Goal: Find specific page/section: Find specific page/section

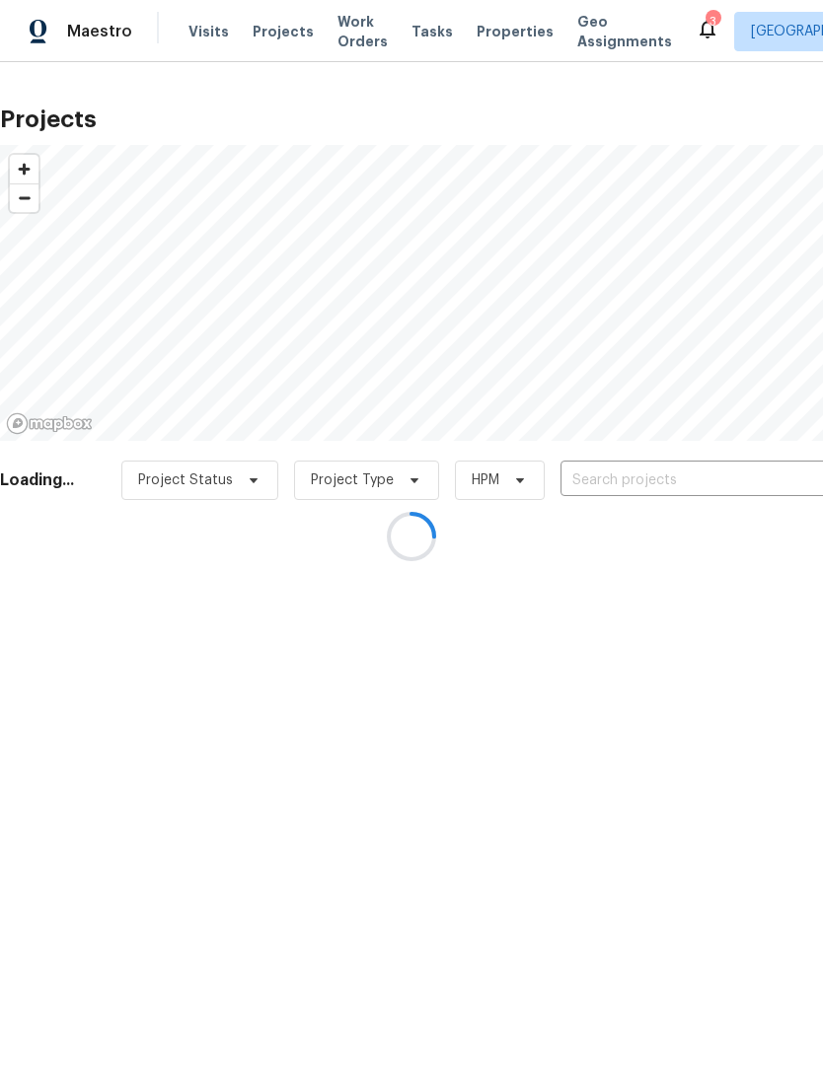
click at [492, 25] on div at bounding box center [411, 536] width 823 height 1072
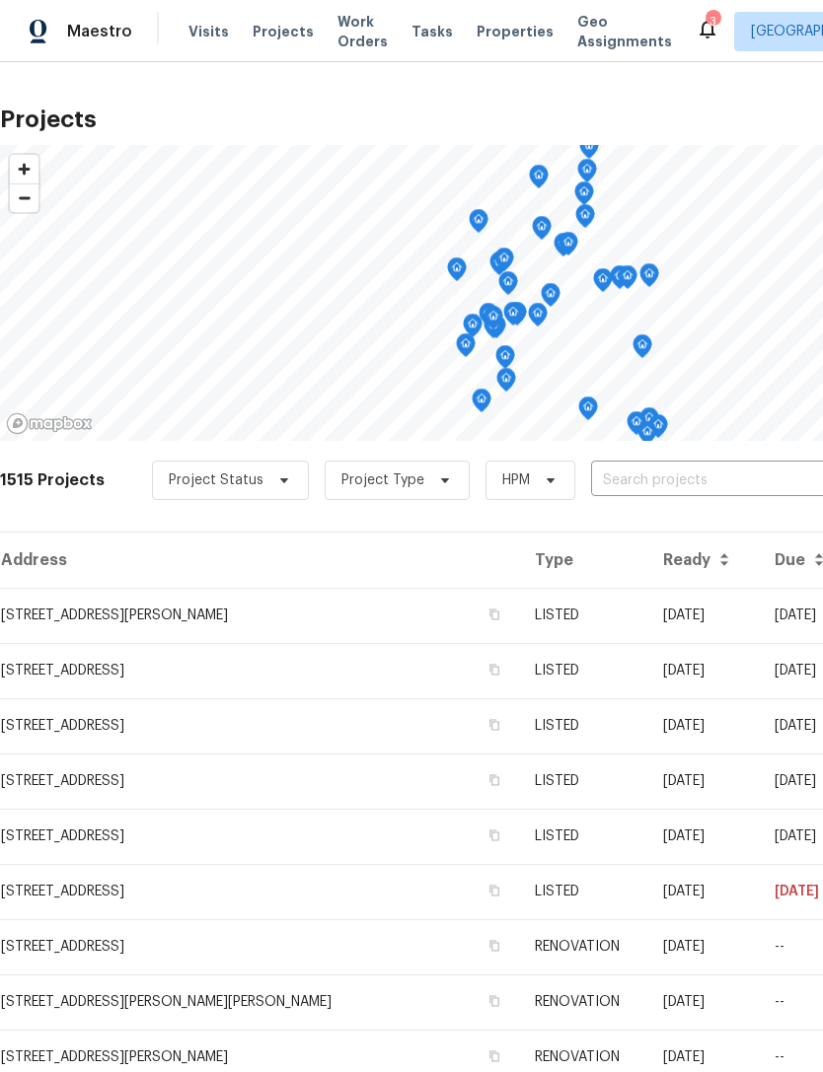
click at [488, 32] on span "Properties" at bounding box center [514, 32] width 77 height 20
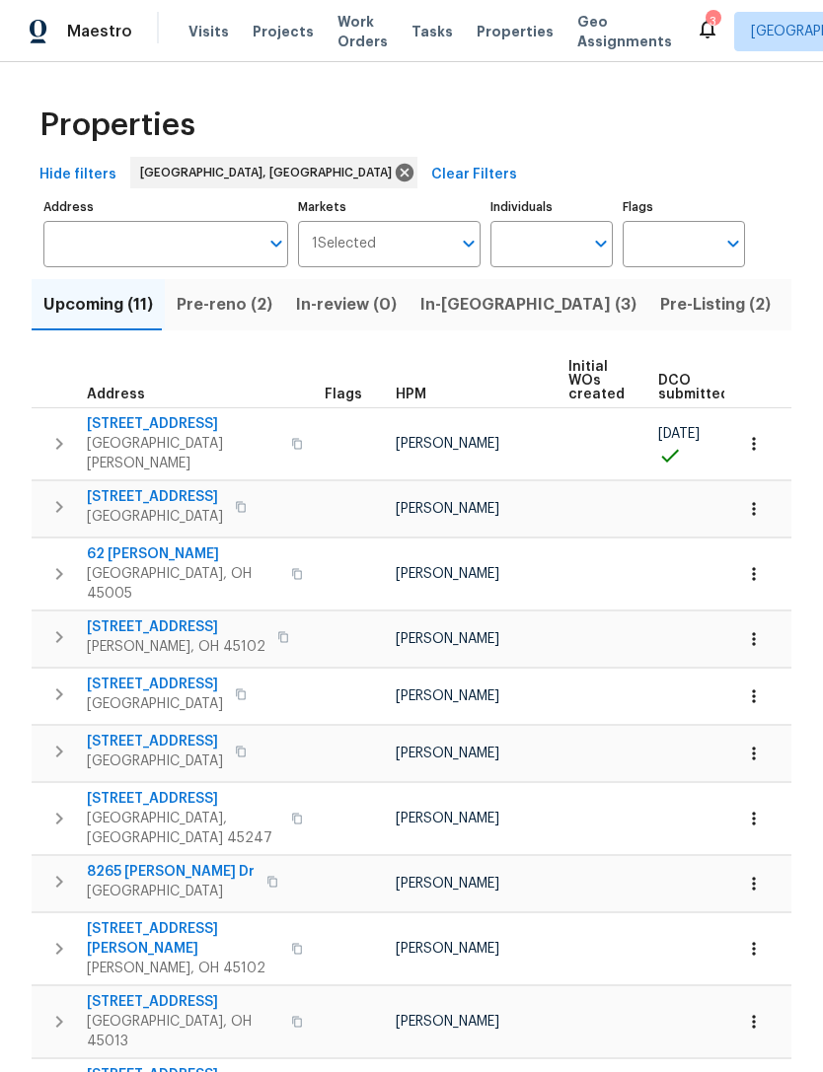
click at [219, 317] on span "Pre-reno (2)" at bounding box center [225, 305] width 96 height 28
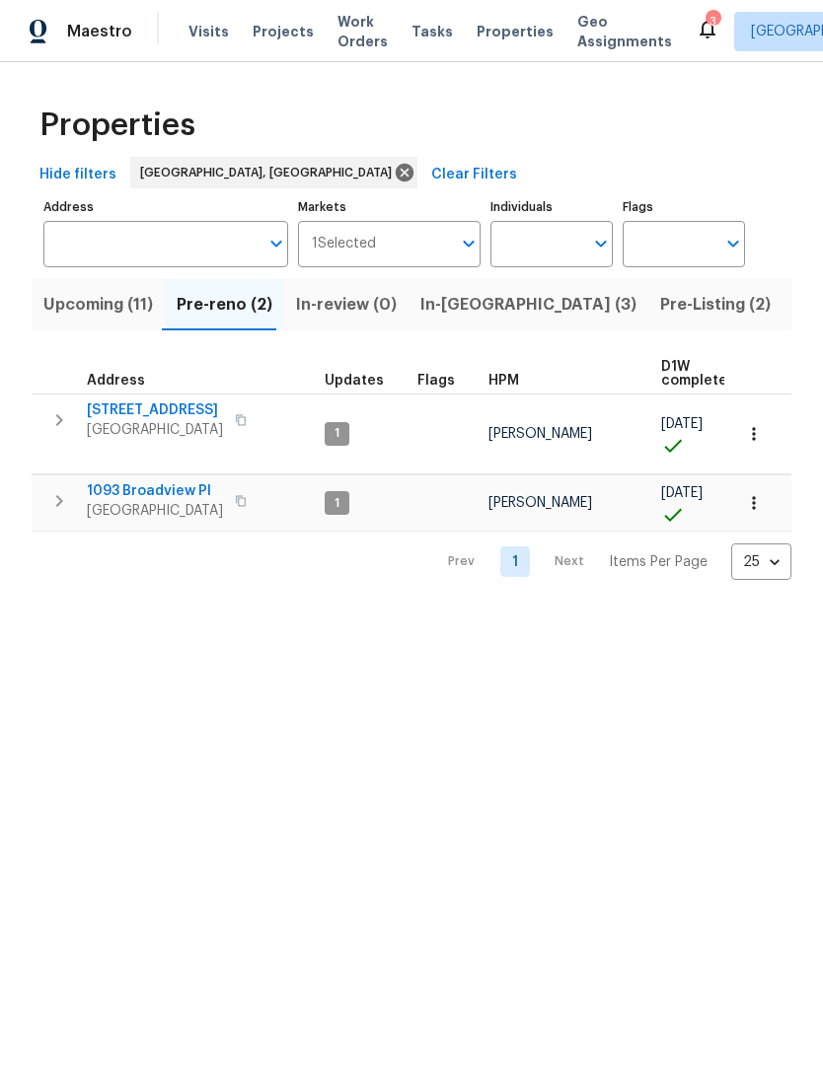
click at [137, 422] on span "[GEOGRAPHIC_DATA]" at bounding box center [155, 430] width 136 height 20
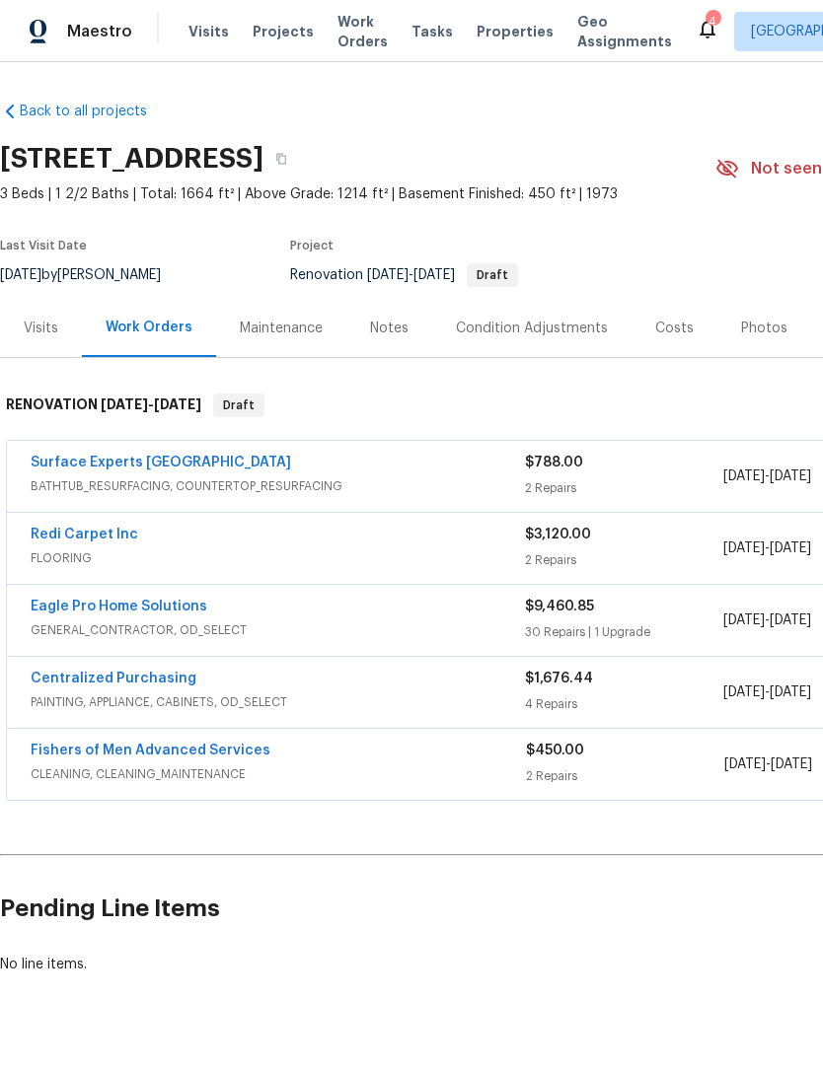
click at [493, 322] on div "Condition Adjustments" at bounding box center [532, 329] width 152 height 20
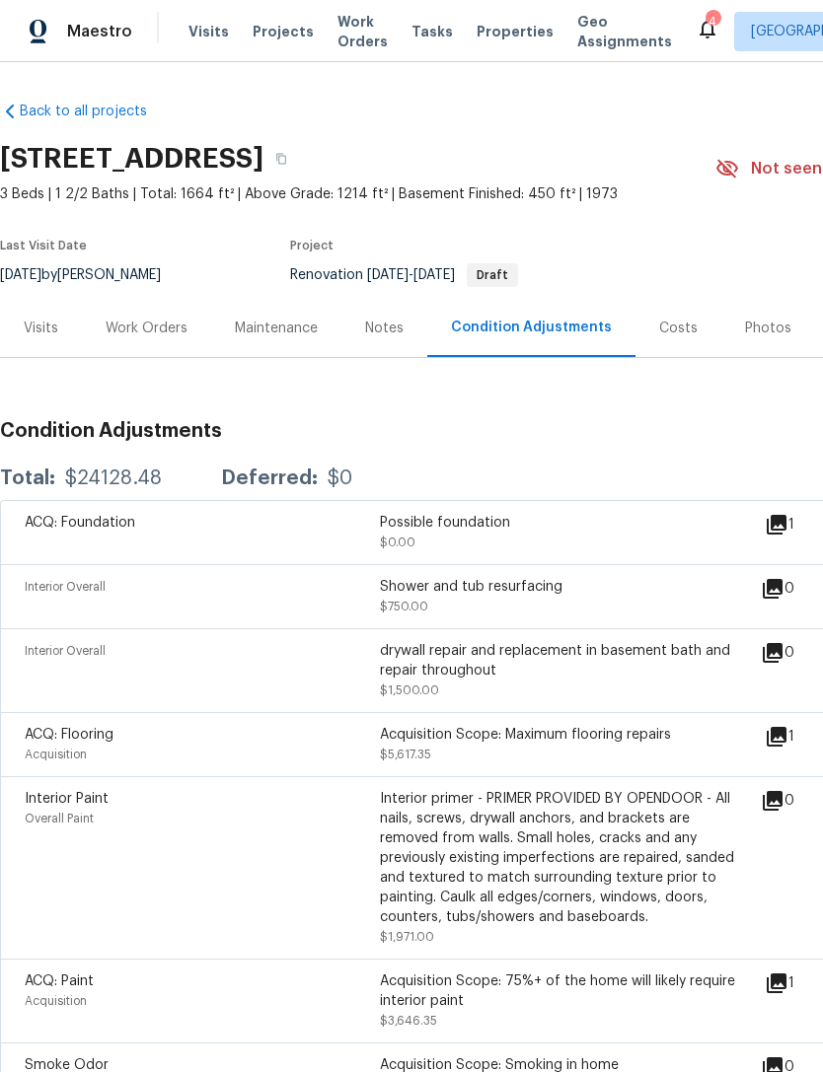
click at [130, 347] on div "Work Orders" at bounding box center [146, 328] width 129 height 58
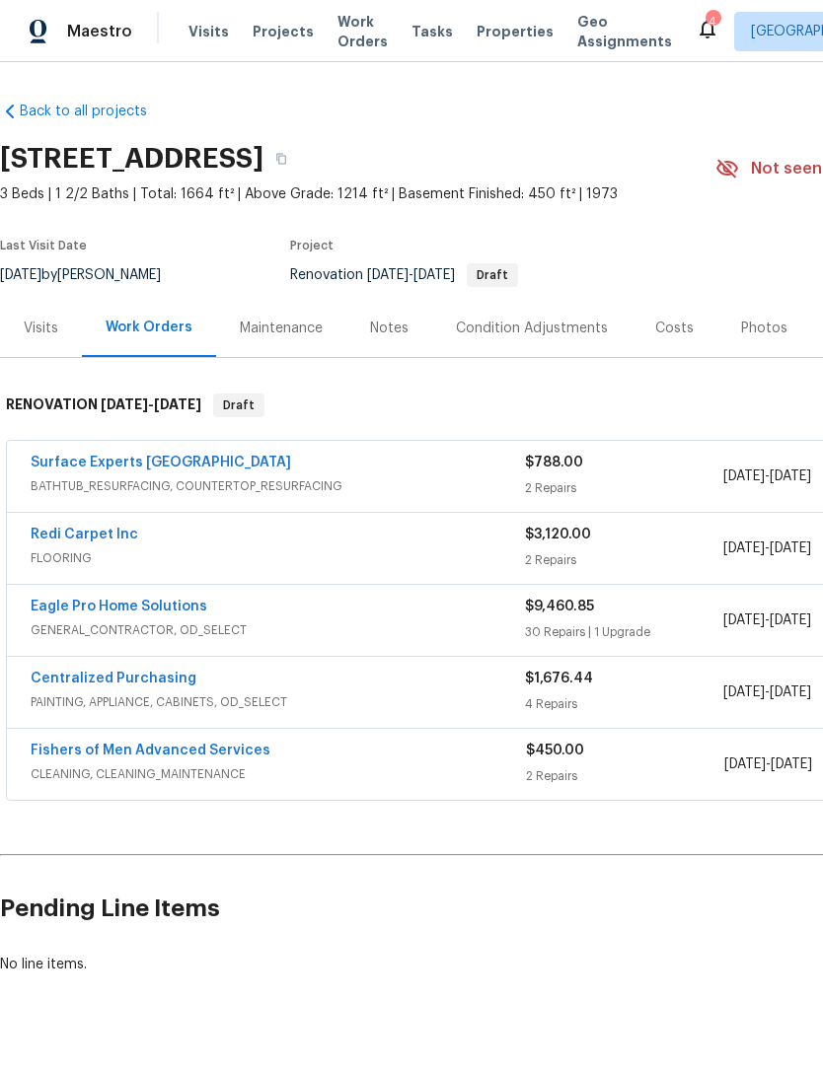
click at [512, 322] on div "Condition Adjustments" at bounding box center [532, 329] width 152 height 20
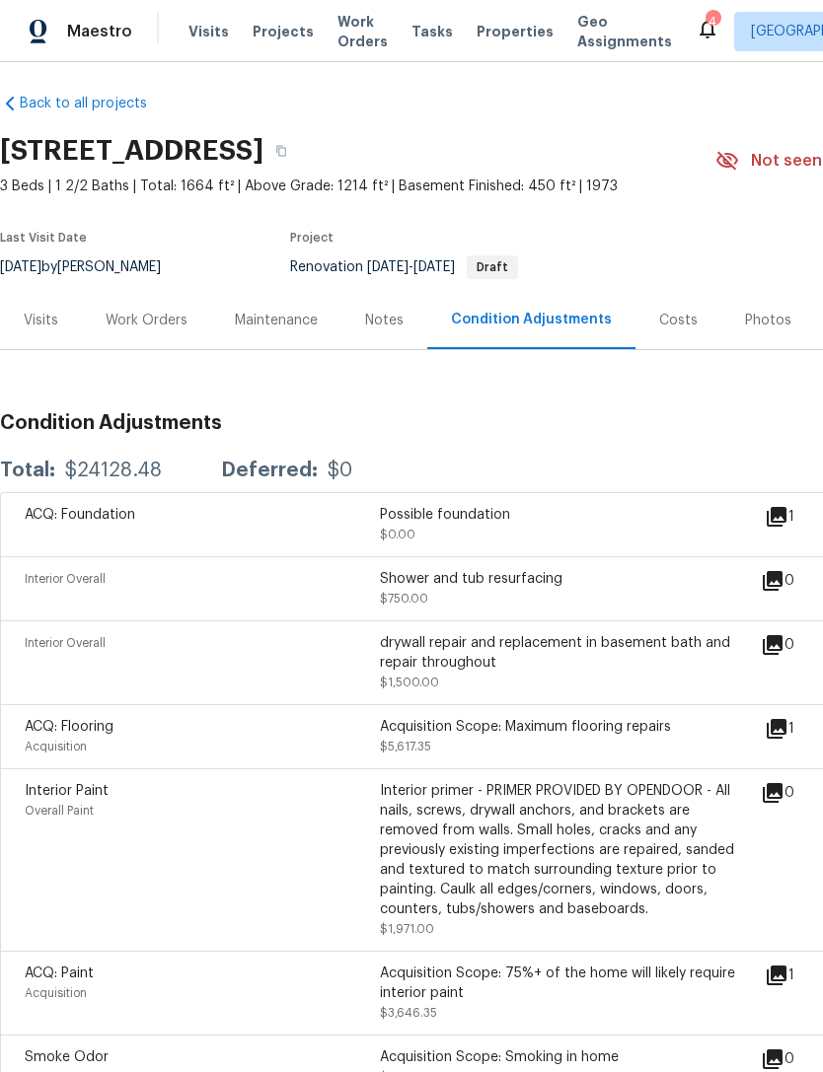
scroll to position [7, 0]
click at [135, 319] on div "Work Orders" at bounding box center [147, 322] width 82 height 20
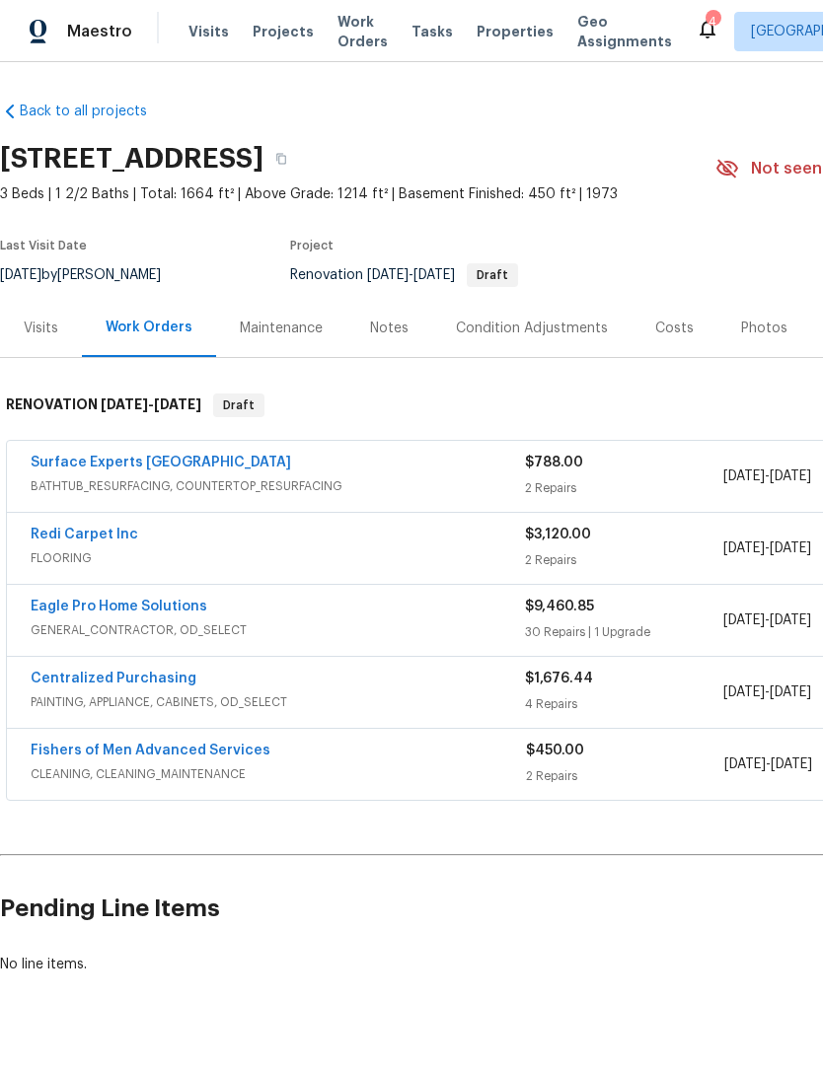
click at [140, 611] on link "Eagle Pro Home Solutions" at bounding box center [119, 607] width 177 height 14
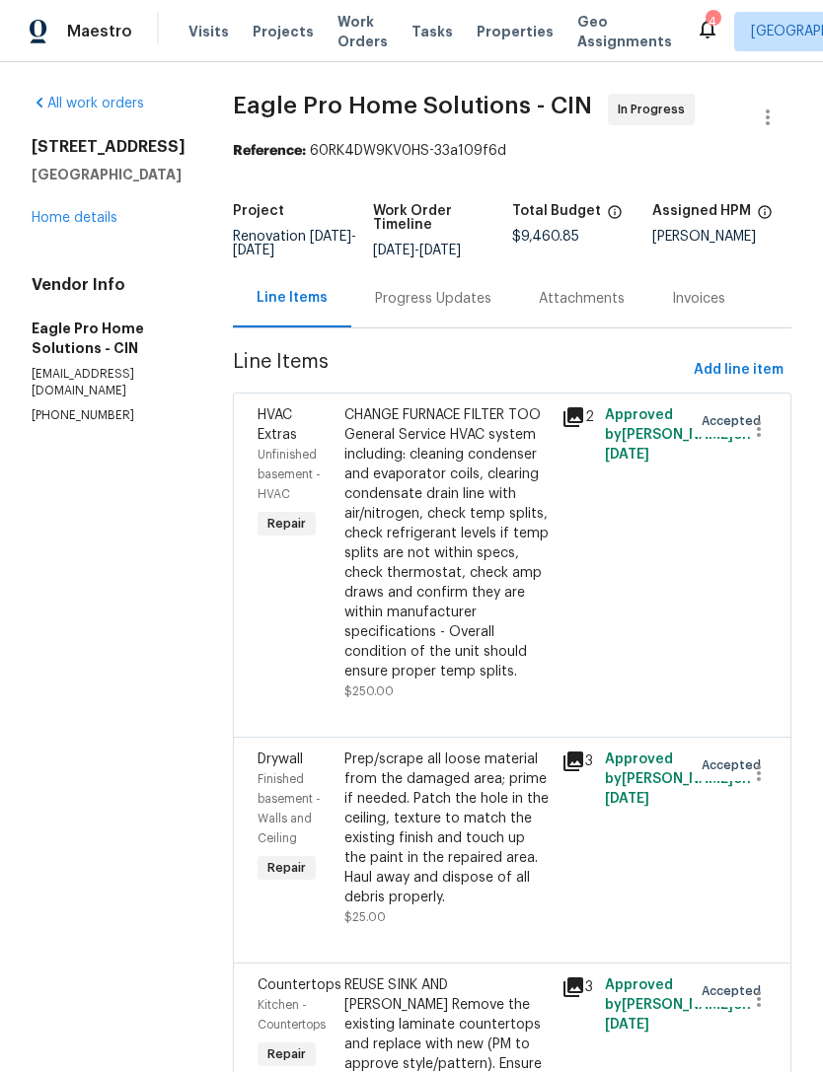
click at [96, 211] on link "Home details" at bounding box center [75, 218] width 86 height 14
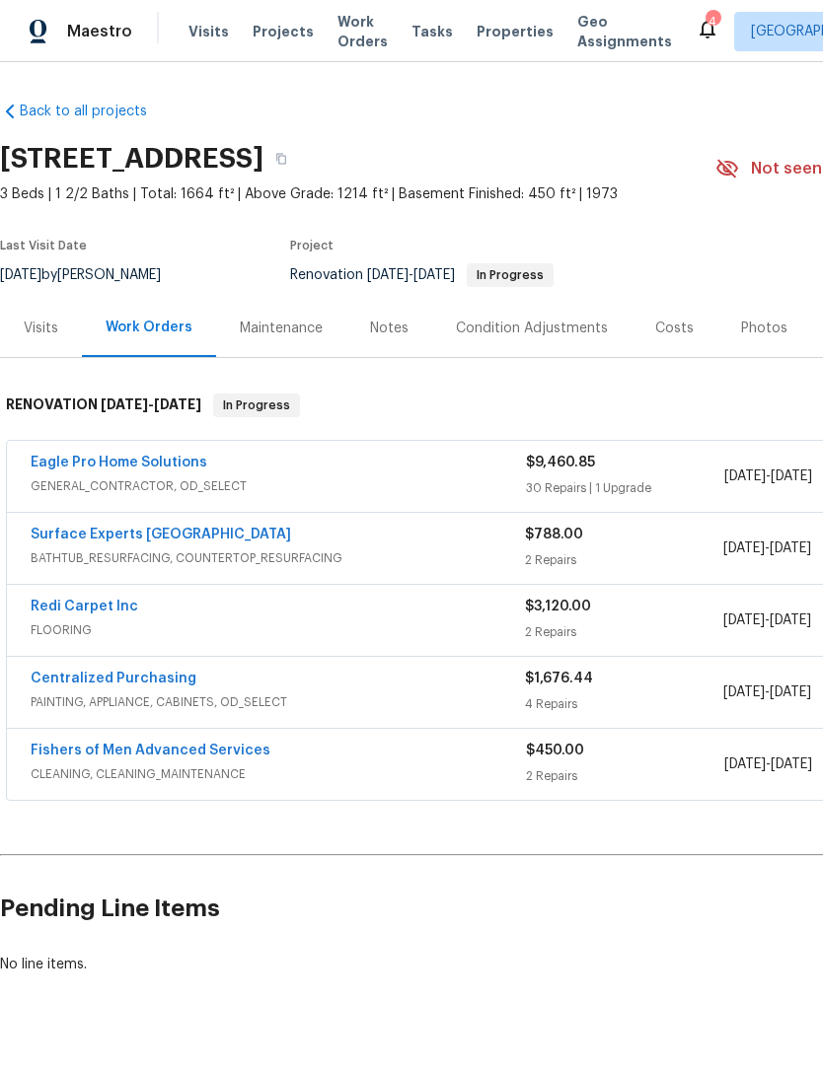
click at [371, 333] on div "Notes" at bounding box center [389, 329] width 38 height 20
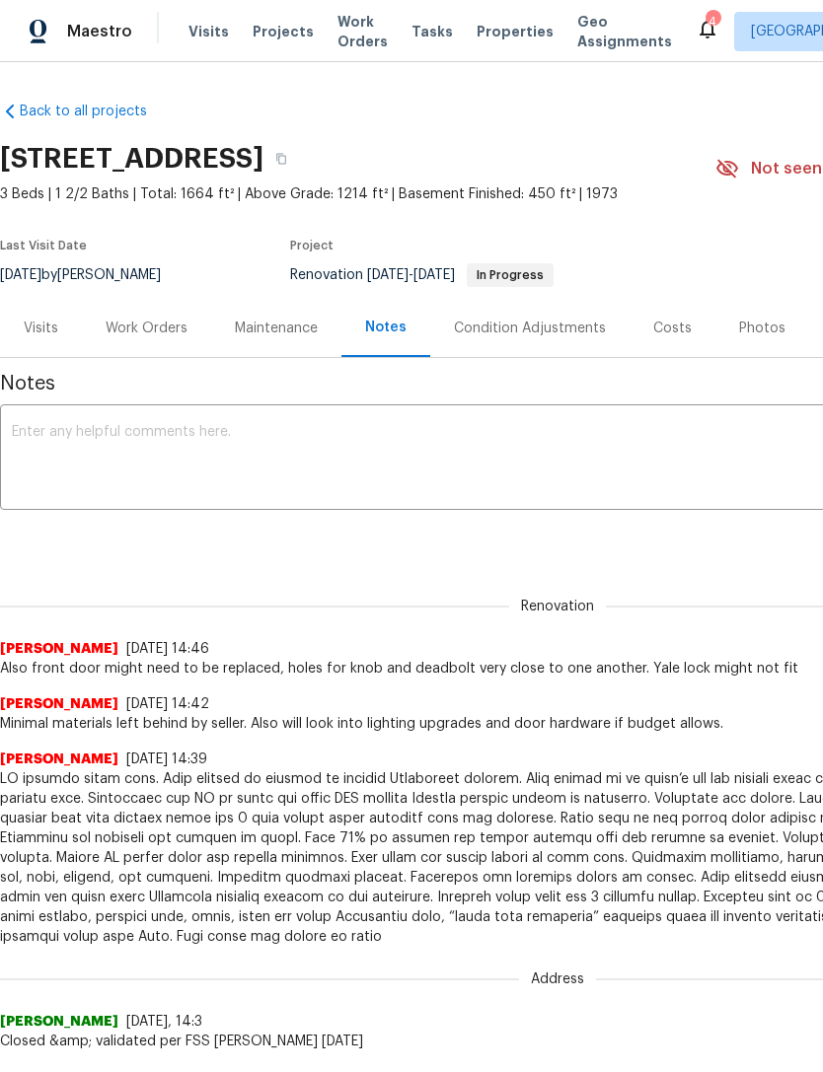
click at [138, 308] on div "Work Orders" at bounding box center [146, 328] width 129 height 58
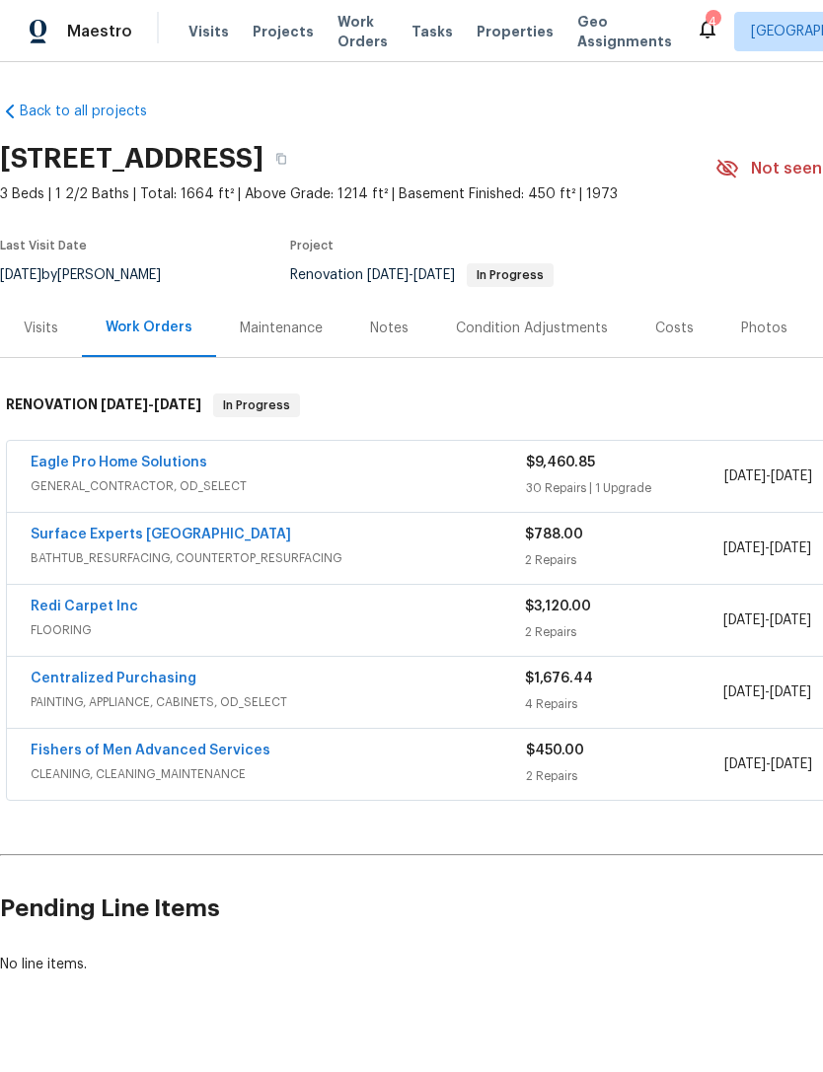
click at [112, 482] on span "GENERAL_CONTRACTOR, OD_SELECT" at bounding box center [278, 486] width 495 height 20
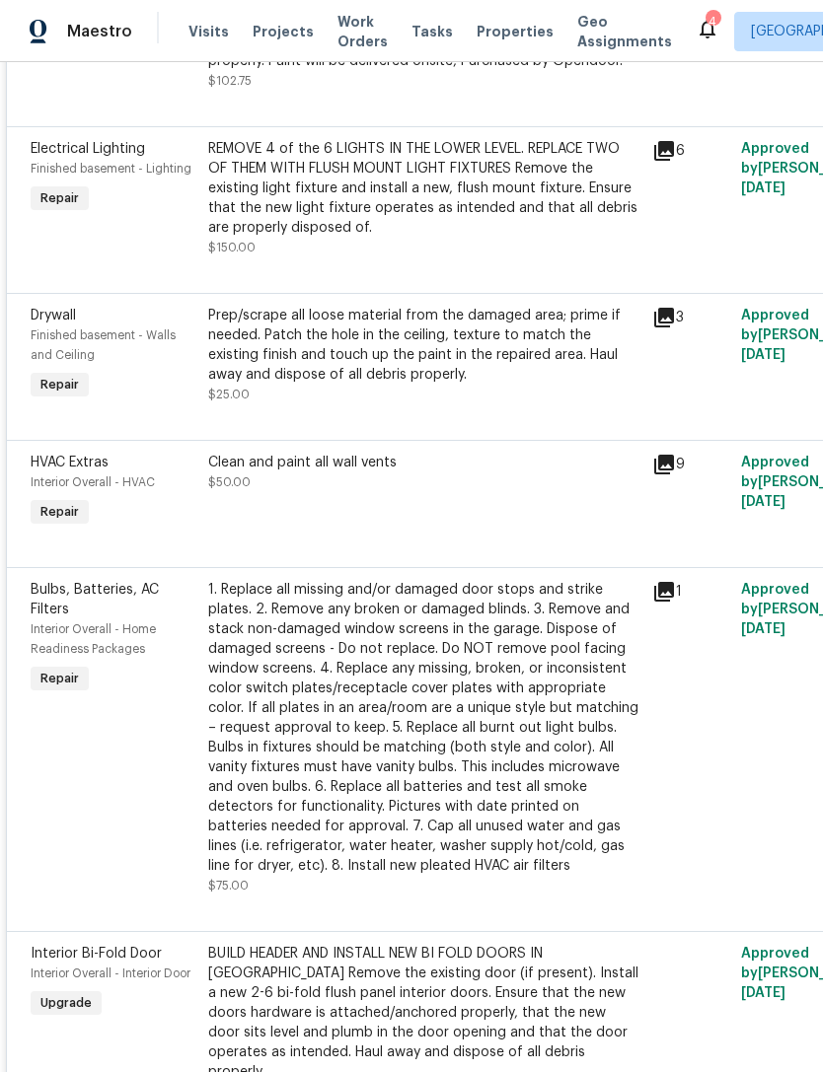
scroll to position [1671, 0]
click at [495, 26] on span "Properties" at bounding box center [514, 32] width 77 height 20
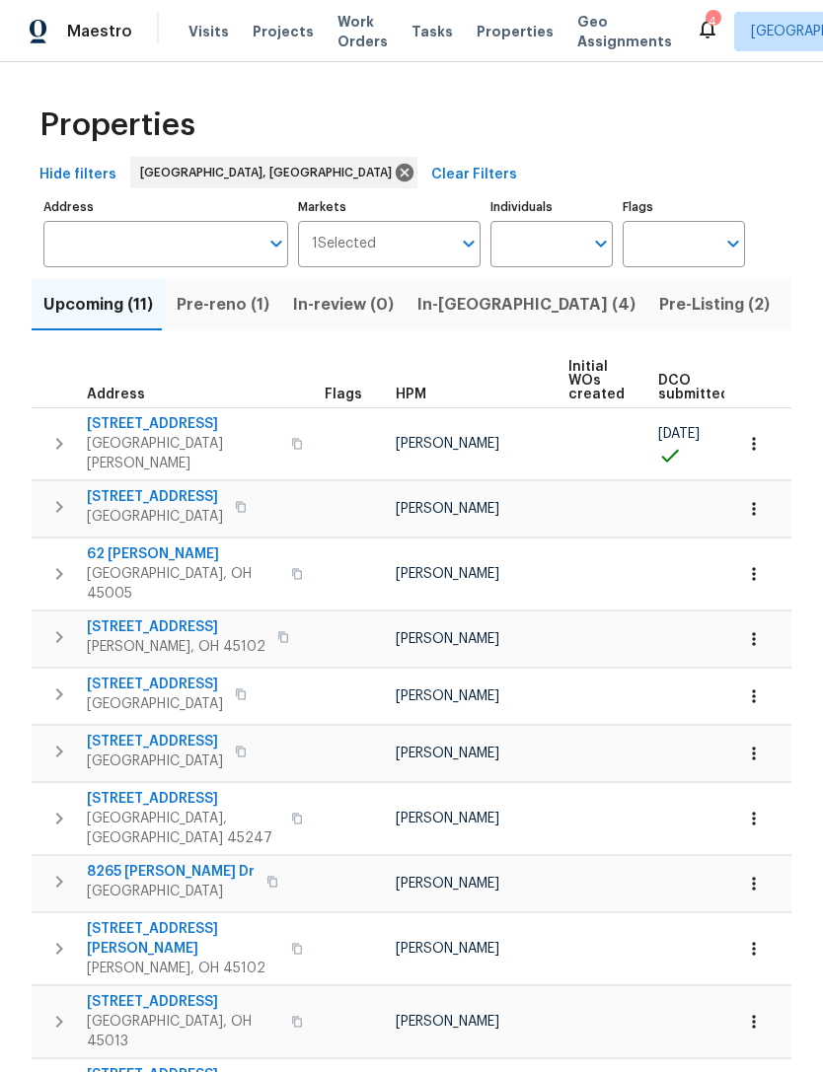
click at [793, 311] on span "Listed (22)" at bounding box center [835, 305] width 84 height 28
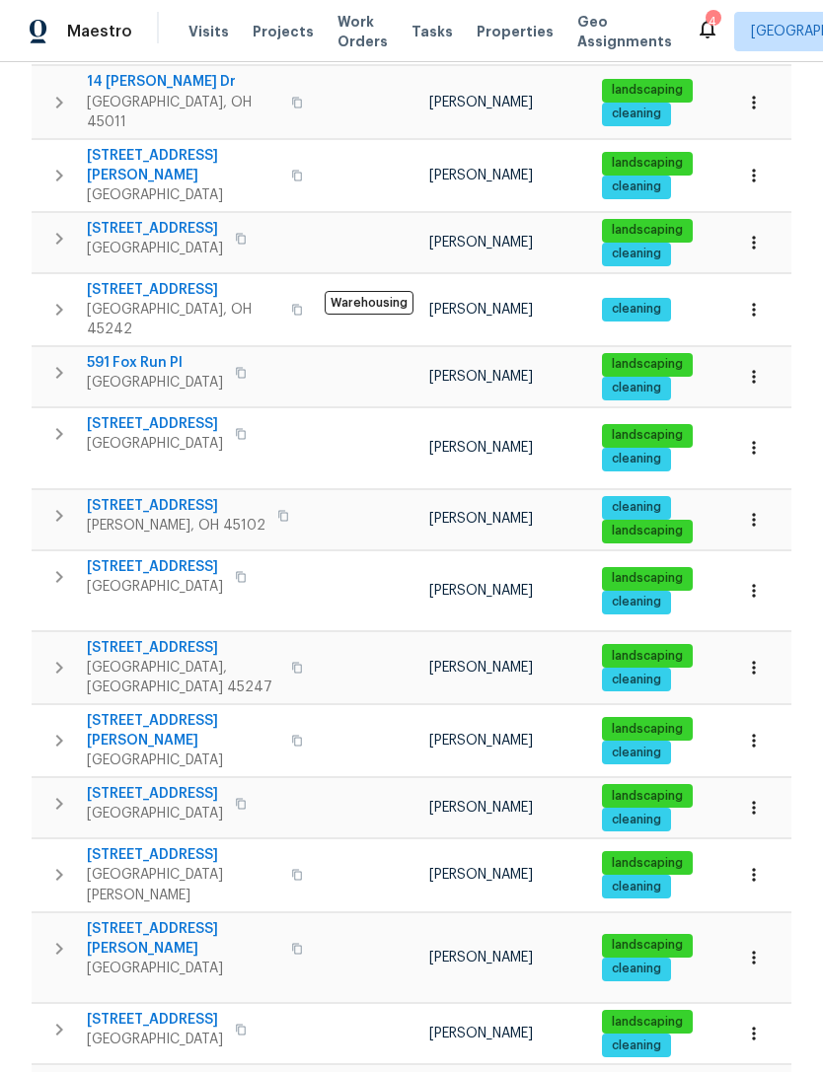
scroll to position [710, 0]
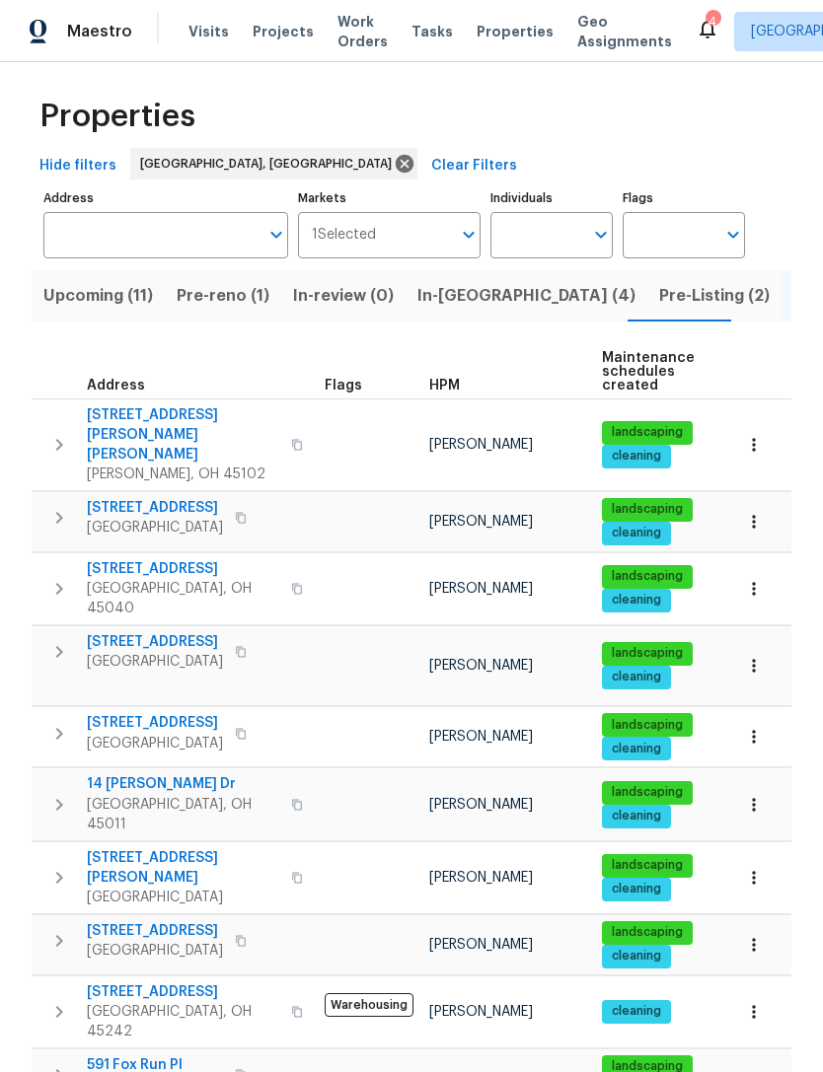
scroll to position [11, 0]
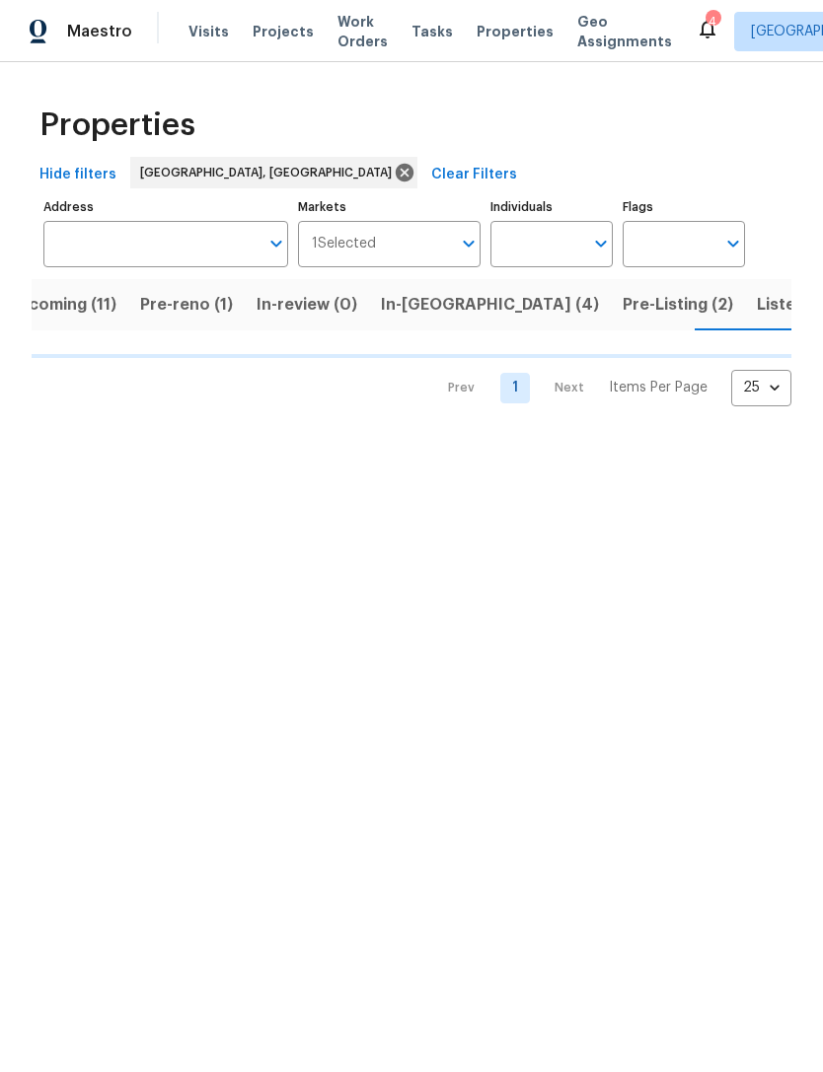
scroll to position [0, 37]
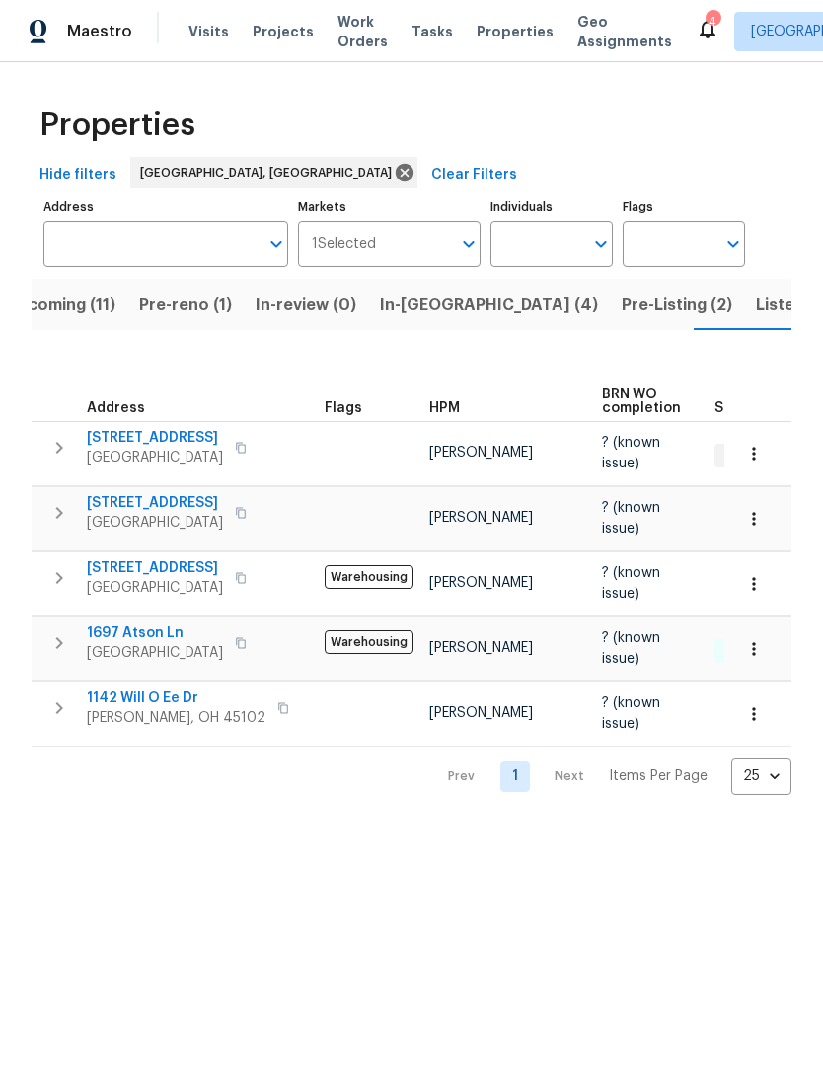
click at [190, 38] on span "Visits" at bounding box center [208, 32] width 40 height 20
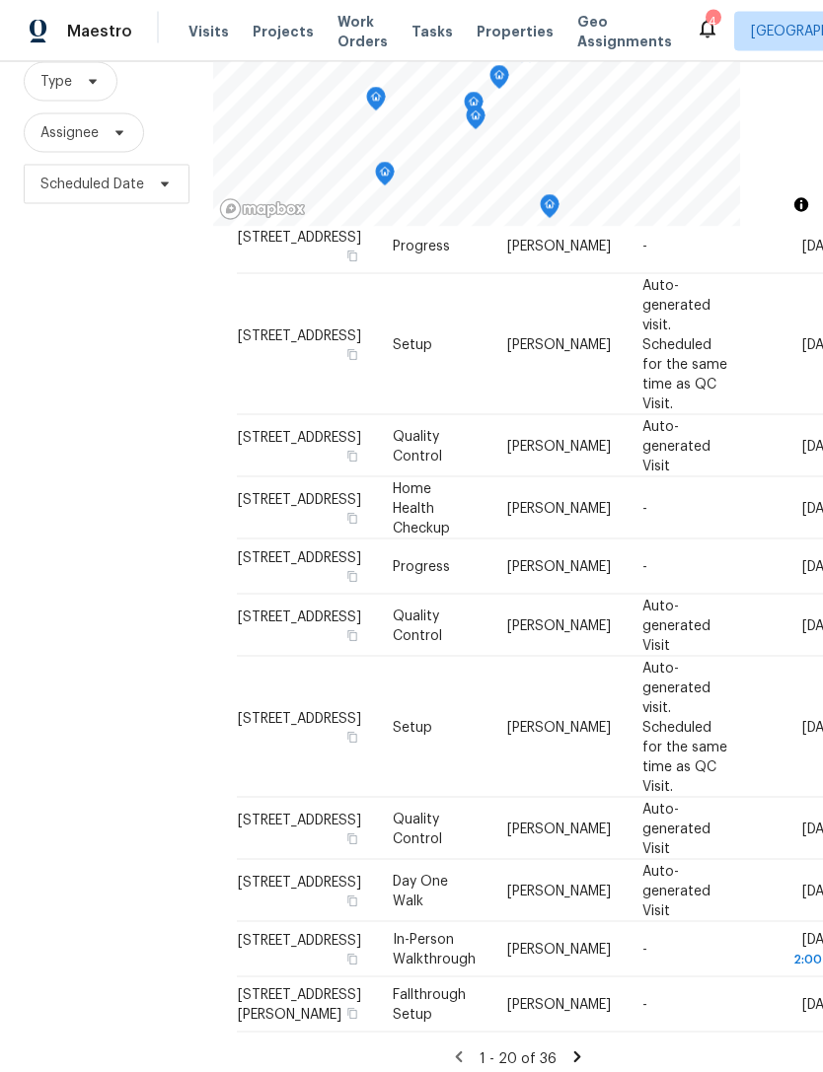
scroll to position [63, 0]
click at [568, 1048] on icon at bounding box center [577, 1057] width 18 height 18
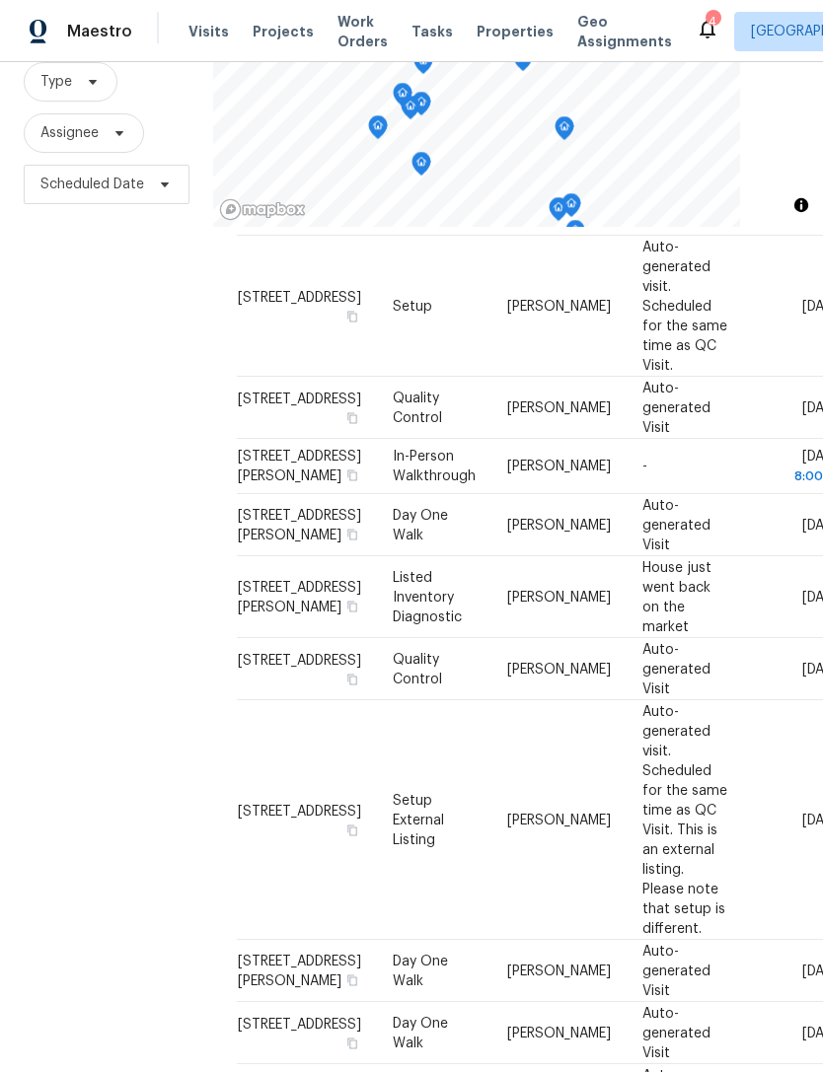
scroll to position [60, 0]
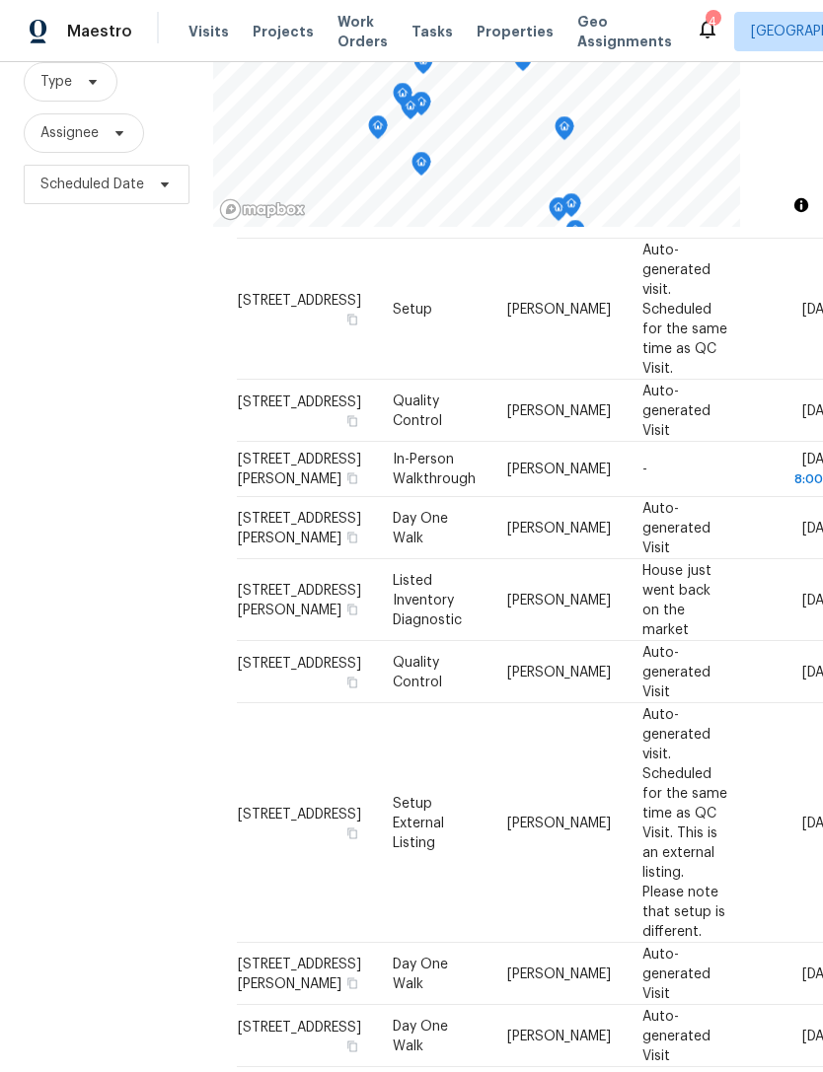
click at [498, 26] on span "Properties" at bounding box center [514, 32] width 77 height 20
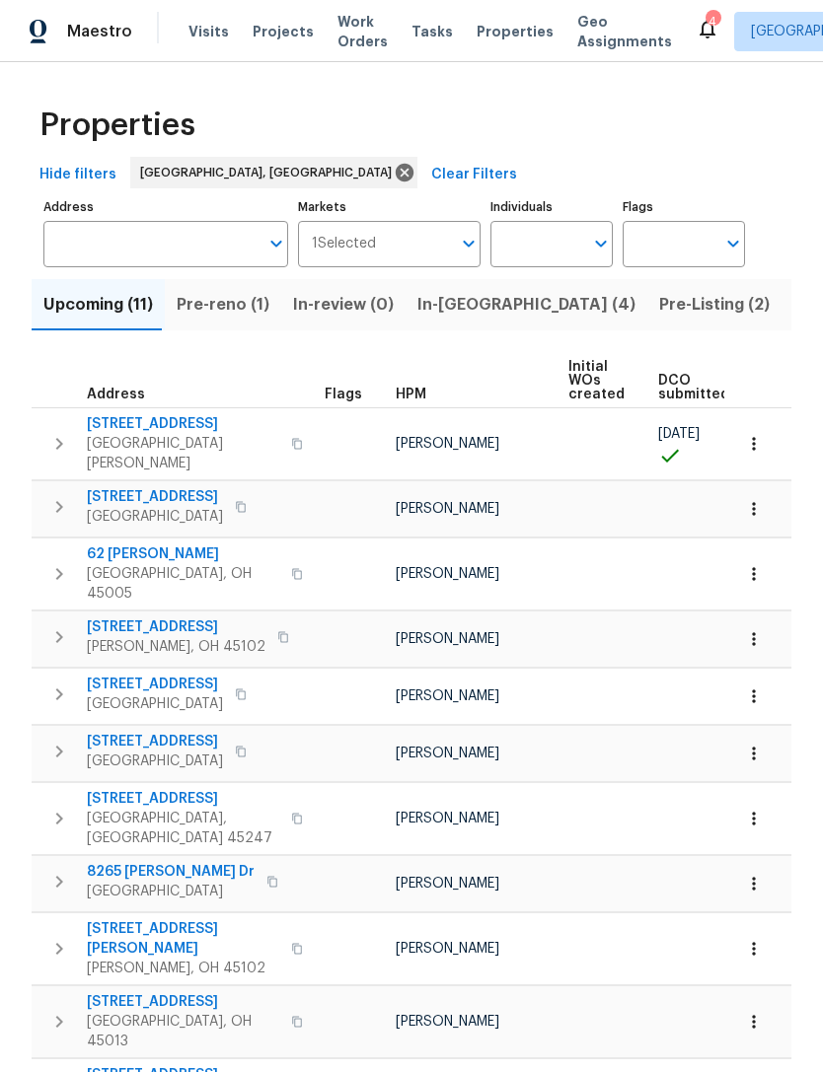
click at [160, 694] on span "Cincinnati, OH 45214" at bounding box center [155, 704] width 136 height 20
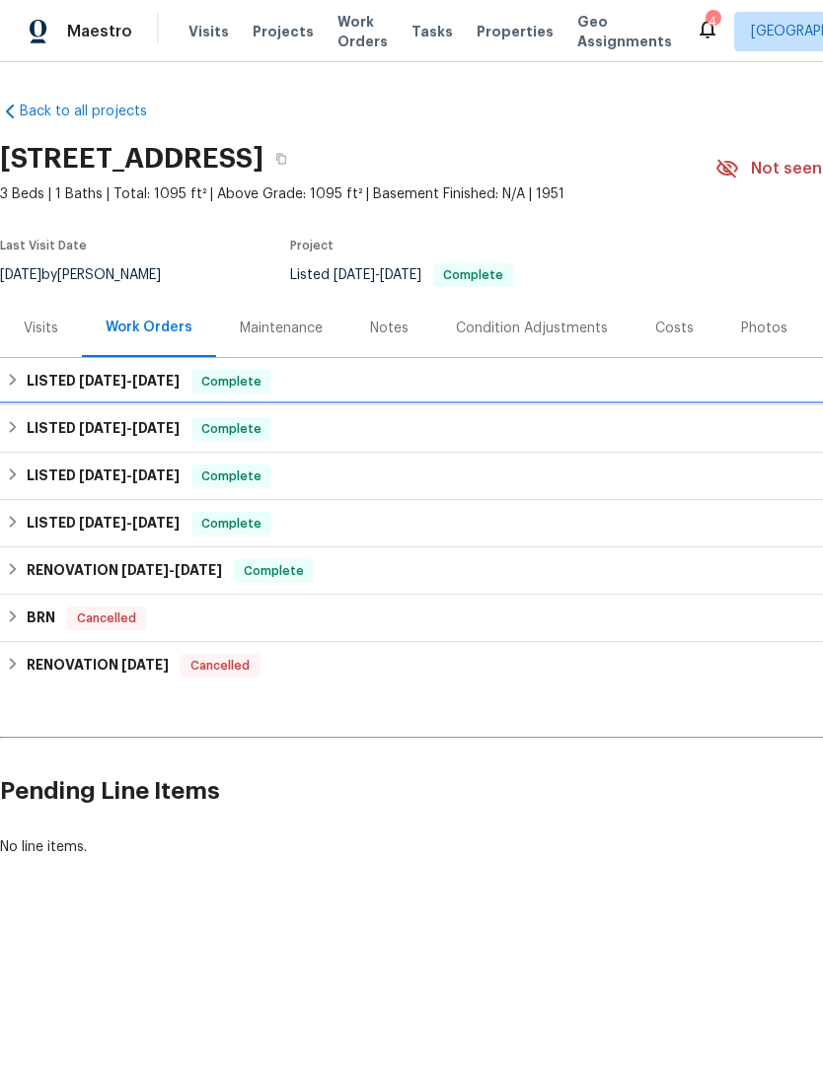
click at [58, 433] on h6 "LISTED 1/13/25 - 1/14/25" at bounding box center [103, 429] width 153 height 24
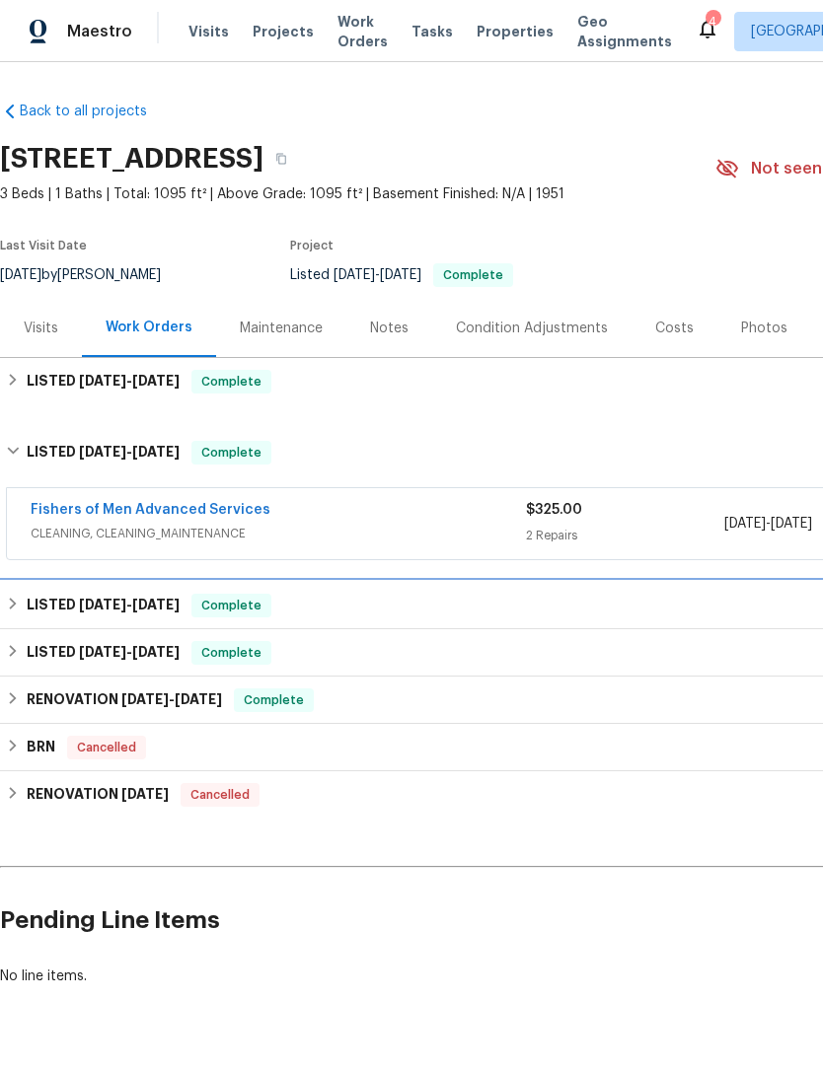
click at [58, 612] on h6 "LISTED 11/26/24 - 12/13/24" at bounding box center [103, 606] width 153 height 24
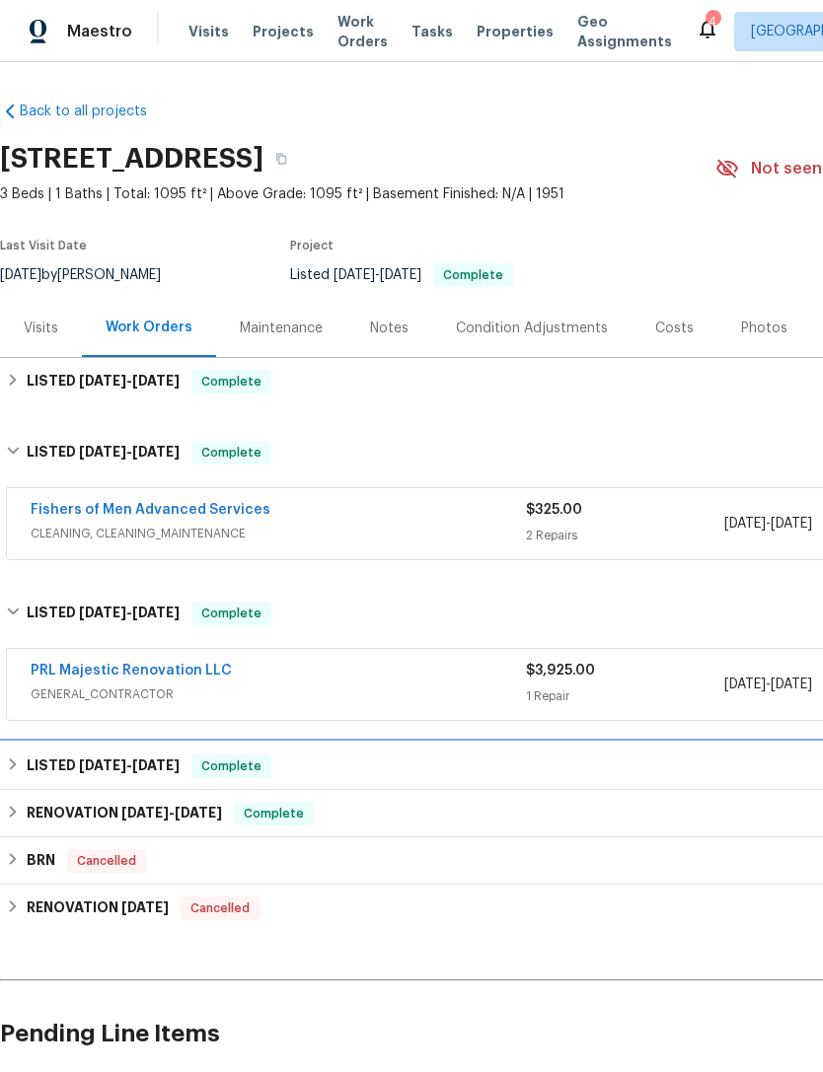
click at [67, 764] on h6 "LISTED 9/30/24 - 10/3/24" at bounding box center [103, 766] width 153 height 24
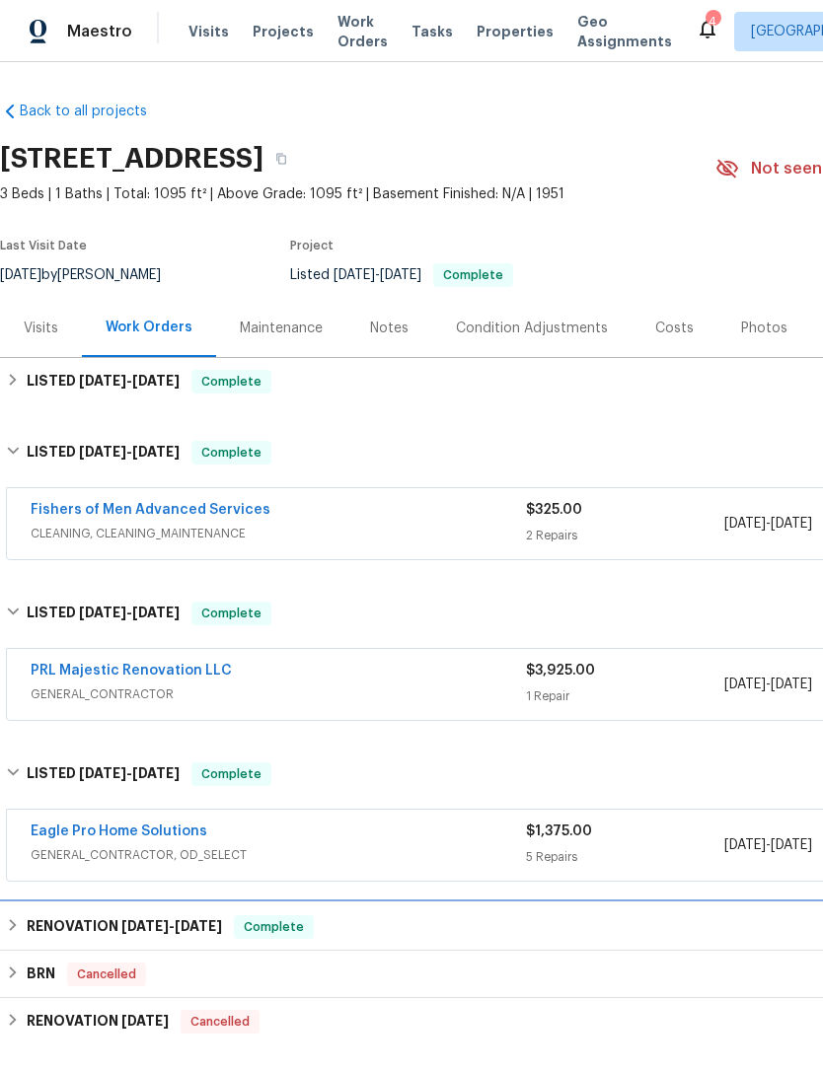
click at [80, 920] on h6 "RENOVATION 8/21/24 - 9/10/24" at bounding box center [124, 927] width 195 height 24
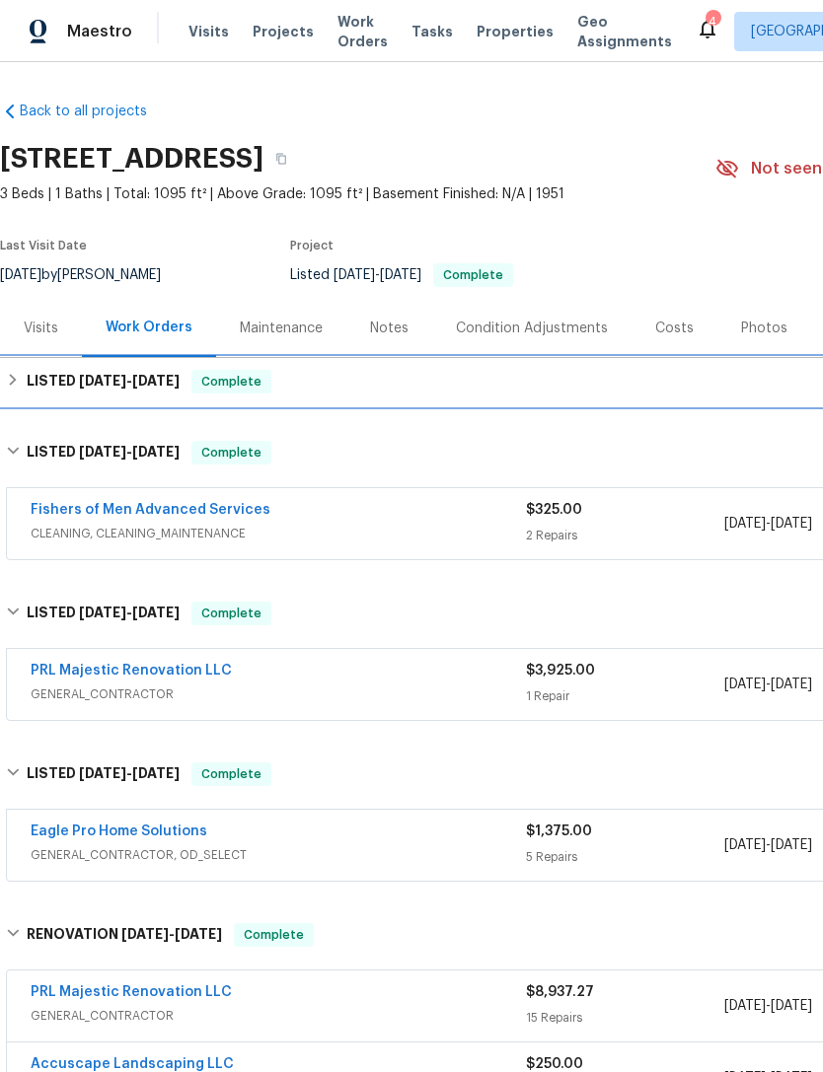
click at [22, 396] on div "LISTED 5/7/25 - 8/18/25 Complete" at bounding box center [557, 381] width 1114 height 47
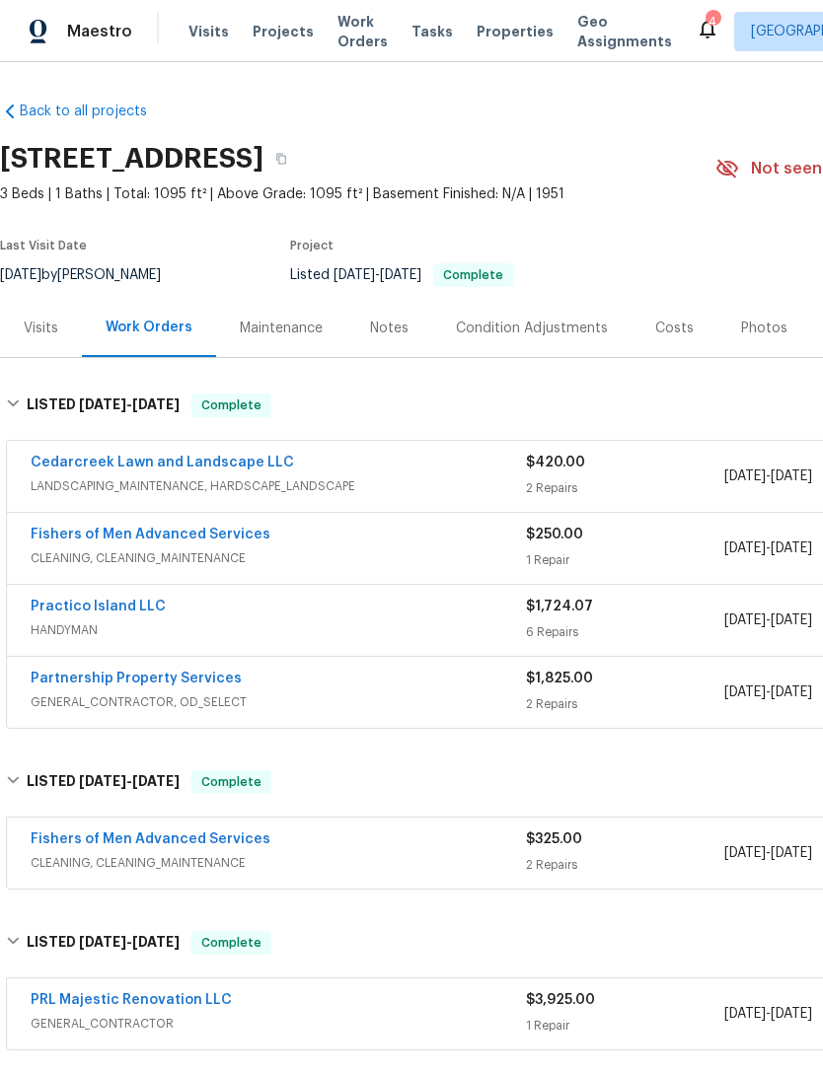
click at [254, 342] on div "Maintenance" at bounding box center [281, 328] width 130 height 58
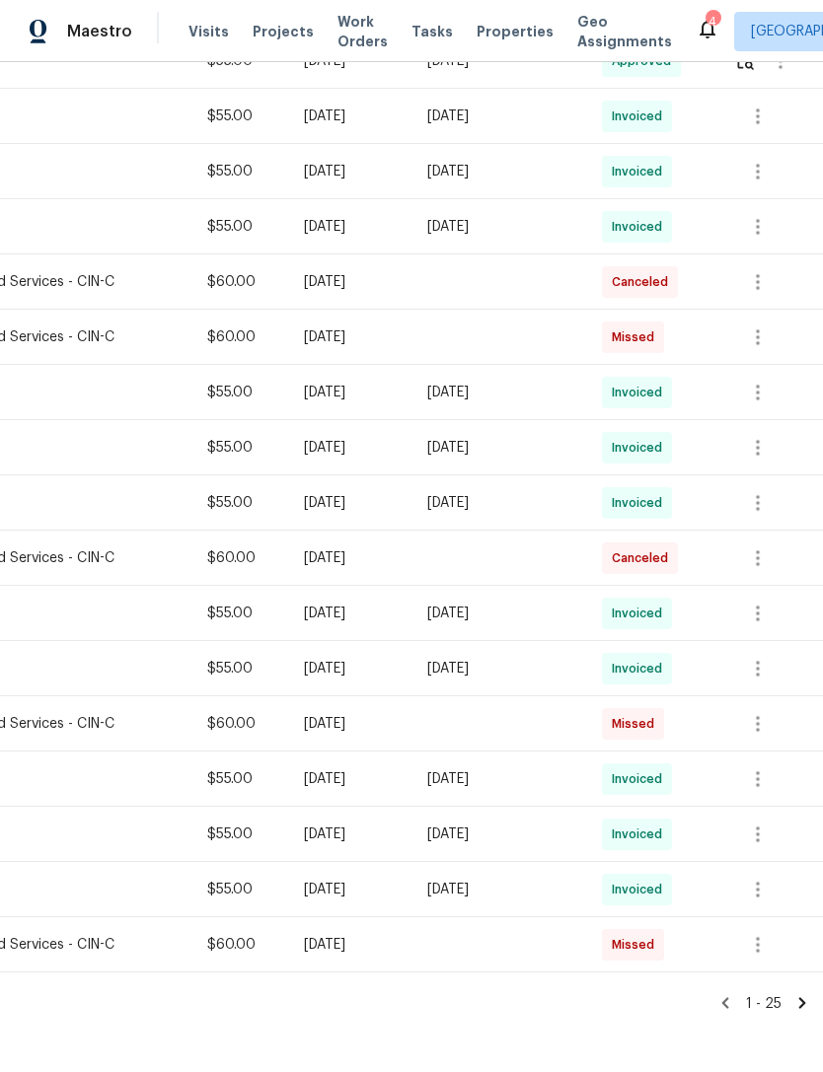
scroll to position [843, 292]
click at [785, 972] on div "1 - 25" at bounding box center [265, 992] width 1114 height 41
click at [804, 997] on icon at bounding box center [802, 1002] width 7 height 11
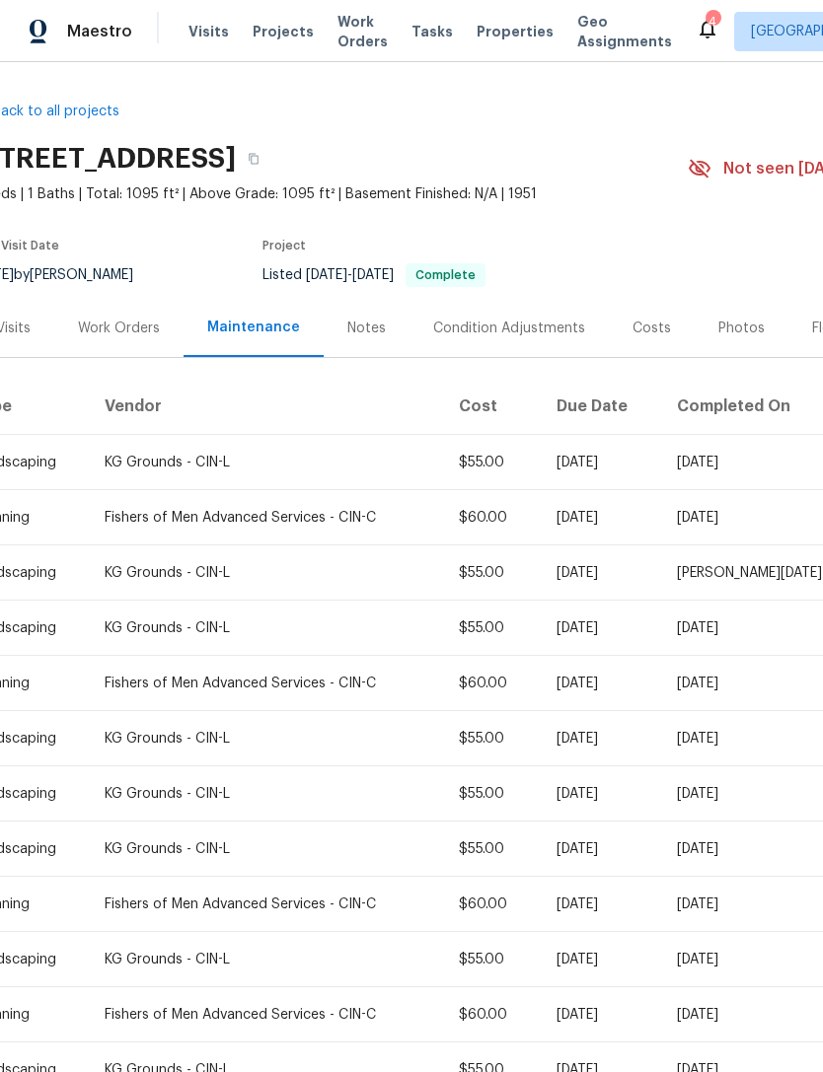
scroll to position [0, 29]
click at [259, 30] on span "Projects" at bounding box center [282, 32] width 61 height 20
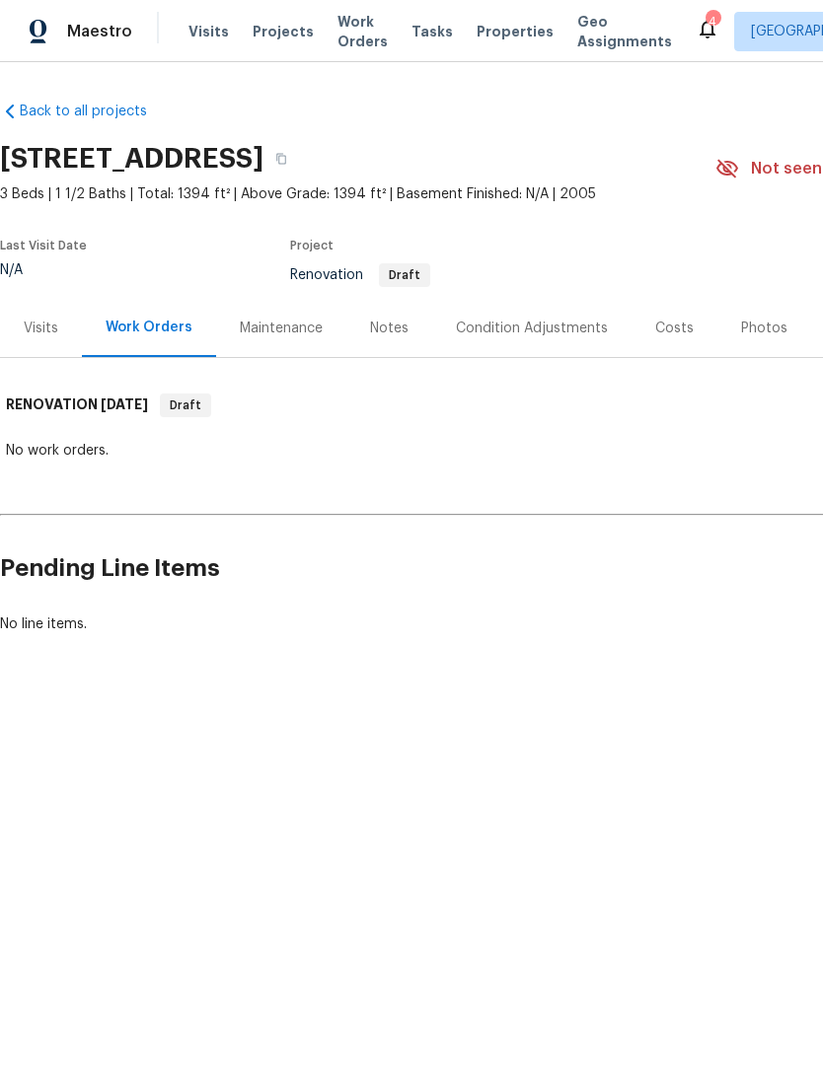
click at [387, 332] on div "Notes" at bounding box center [389, 329] width 38 height 20
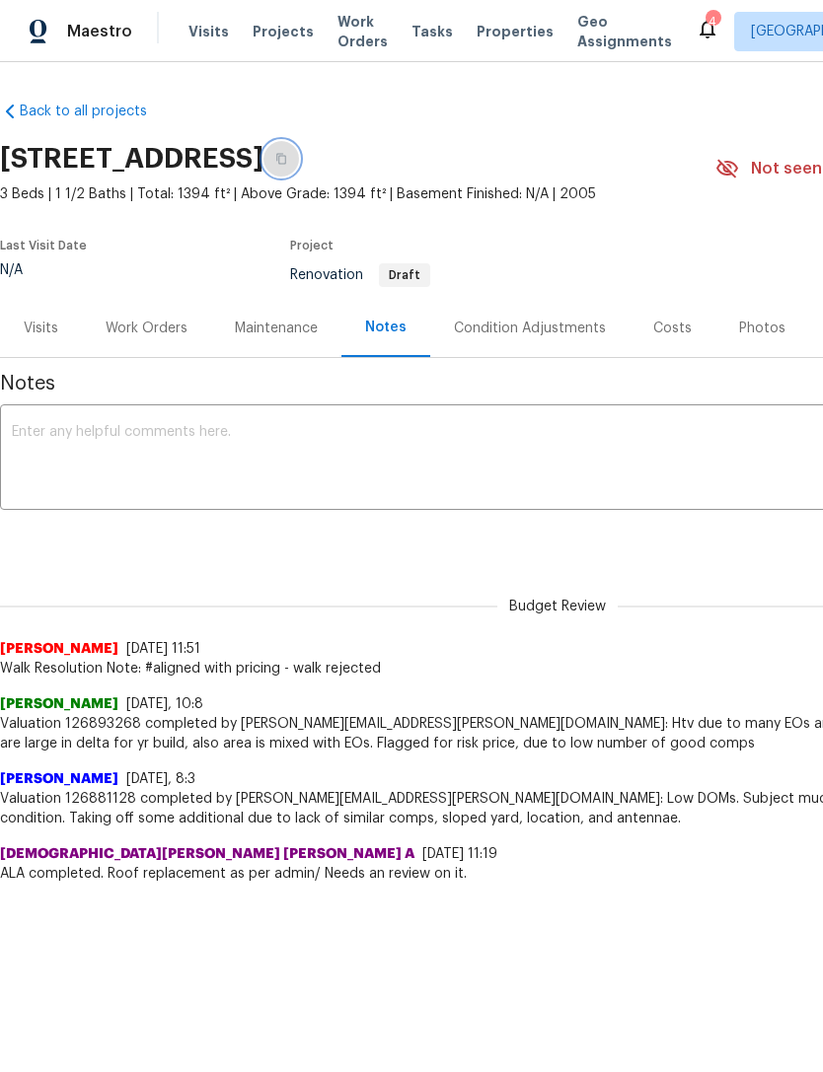
click at [286, 158] on icon "button" at bounding box center [281, 159] width 10 height 11
